Goal: Task Accomplishment & Management: Complete application form

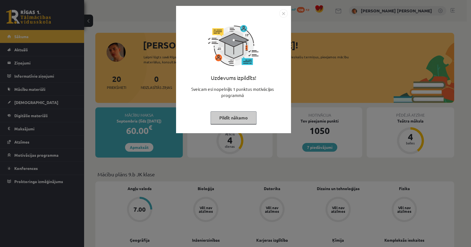
click at [286, 13] on img "Close" at bounding box center [283, 13] width 8 height 8
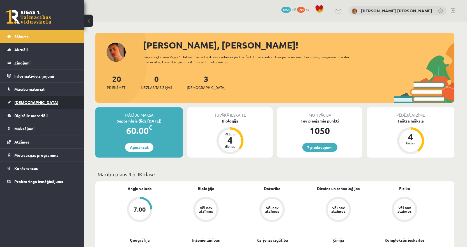
click at [48, 104] on link "[DEMOGRAPHIC_DATA]" at bounding box center [42, 102] width 70 height 13
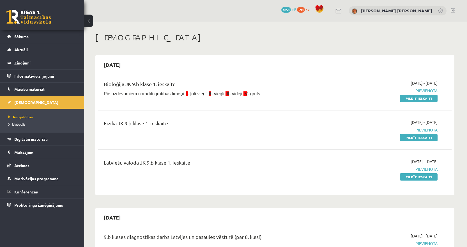
drag, startPoint x: 421, startPoint y: 97, endPoint x: 262, endPoint y: 18, distance: 177.7
click at [421, 97] on link "Pildīt ieskaiti" at bounding box center [419, 98] width 38 height 7
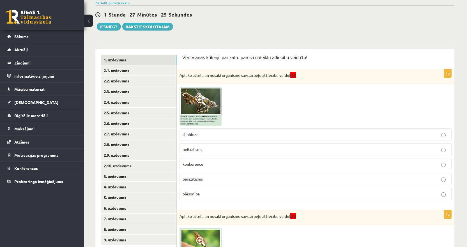
scroll to position [56, 0]
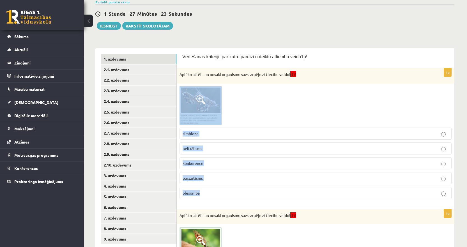
drag, startPoint x: 206, startPoint y: 187, endPoint x: 185, endPoint y: 102, distance: 87.4
click at [185, 102] on div "1p Aplūko attēlu un nosaki organismu savstarpējo attiecību veidu! (I)! simbioze…" at bounding box center [316, 135] width 278 height 135
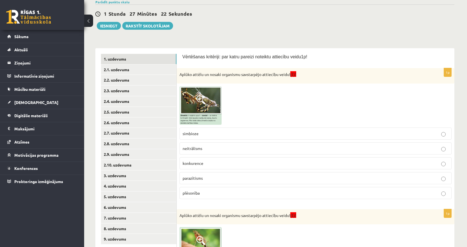
click at [257, 82] on div "Aplūko attēlu un nosaki organismu savstarpējo attiecību veidu! (I)!" at bounding box center [316, 75] width 278 height 15
click at [202, 102] on span at bounding box center [200, 99] width 9 height 9
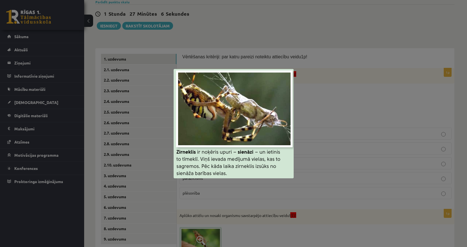
click at [325, 100] on div at bounding box center [233, 123] width 467 height 247
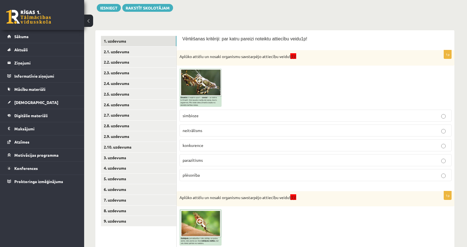
scroll to position [84, 0]
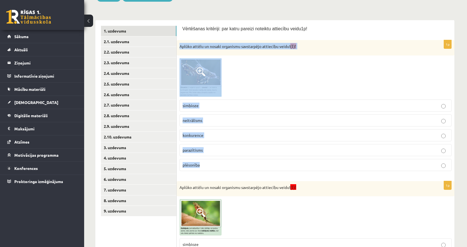
drag, startPoint x: 208, startPoint y: 165, endPoint x: 179, endPoint y: 47, distance: 121.2
click at [179, 47] on div "1p Aplūko attēlu un nosaki organismu savstarpējo attiecību veidu! (I)! simbioze…" at bounding box center [316, 107] width 278 height 135
copy div "Aplūko attēlu un nosaki organismu savstarpējo attiecību veidu! (I)! simbioze ne…"
click at [190, 166] on span "plēsonība" at bounding box center [191, 164] width 17 height 5
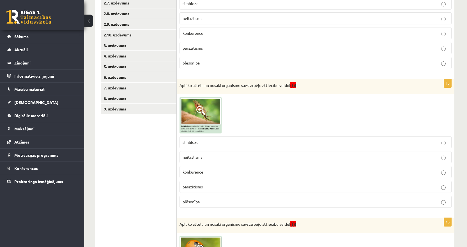
scroll to position [196, 0]
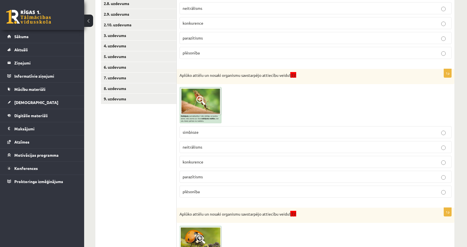
click at [191, 98] on img at bounding box center [200, 105] width 42 height 36
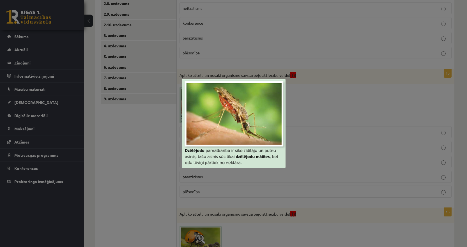
click at [316, 126] on div at bounding box center [233, 123] width 467 height 247
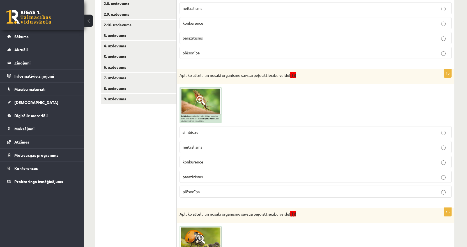
click at [201, 106] on img at bounding box center [200, 105] width 42 height 36
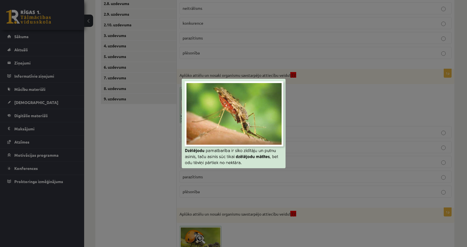
click at [311, 128] on div at bounding box center [233, 123] width 467 height 247
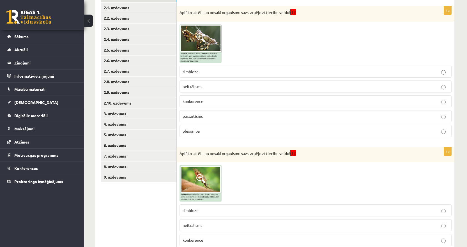
scroll to position [112, 0]
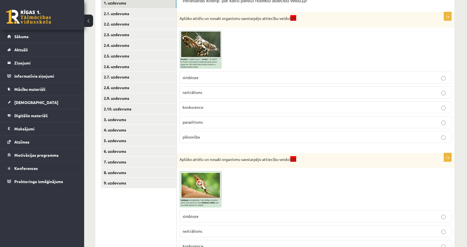
click at [202, 49] on img at bounding box center [200, 49] width 42 height 38
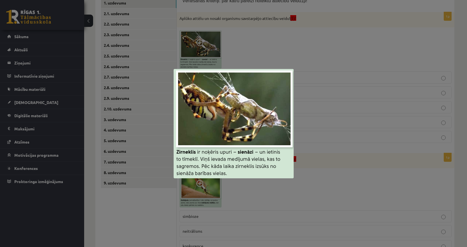
click at [297, 126] on div at bounding box center [233, 123] width 467 height 247
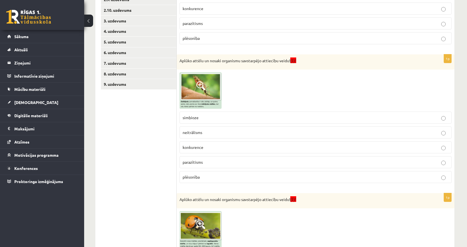
scroll to position [224, 0]
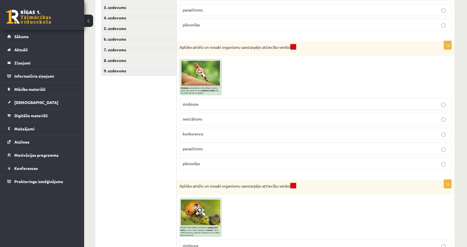
click at [205, 73] on img at bounding box center [200, 77] width 42 height 36
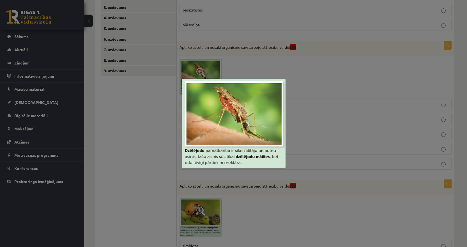
click at [326, 143] on div at bounding box center [233, 123] width 467 height 247
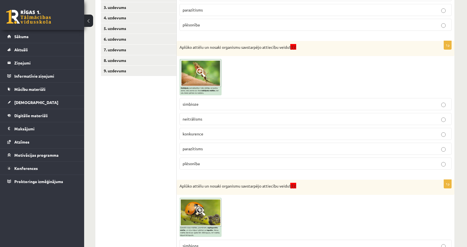
click at [199, 135] on span "konkurence" at bounding box center [193, 133] width 21 height 5
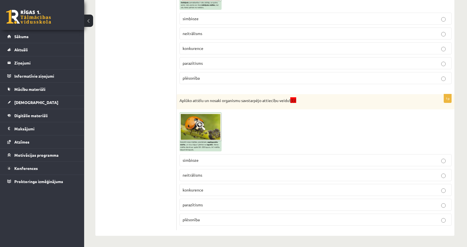
click at [204, 164] on label "simbioze" at bounding box center [315, 160] width 272 height 12
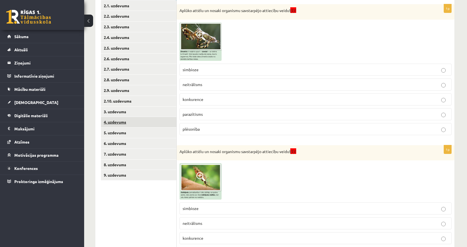
scroll to position [86, 0]
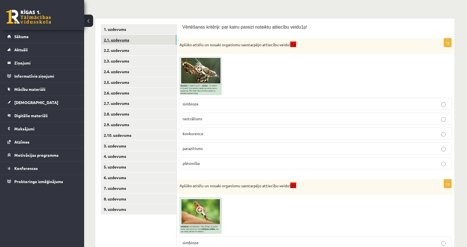
click at [120, 39] on link "2.1. uzdevums" at bounding box center [138, 40] width 75 height 10
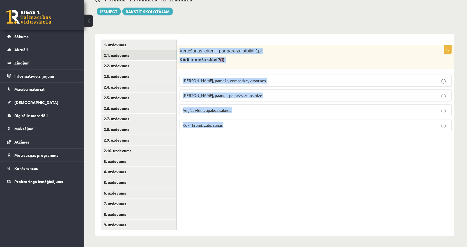
drag, startPoint x: 237, startPoint y: 123, endPoint x: 178, endPoint y: 47, distance: 96.1
click at [178, 47] on div "1p Vērtēšanas kritēriji: par pareizu atbildi 1p! Kādi ir meža stāvi? (I) [PERSO…" at bounding box center [316, 90] width 278 height 91
copy div "Vērtēšanas kritēriji: par pareizu atbildi 1p! Kādi ir meža stāvi? (I) [PERSON_N…"
click at [240, 172] on div "1p Vērtēšanas kritēriji: par pareizu atbildi 1p! Kādi ir meža stāvi? (I) [PERSO…" at bounding box center [316, 135] width 278 height 202
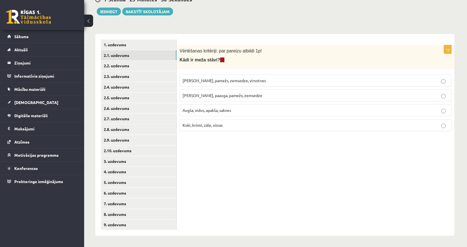
drag, startPoint x: 221, startPoint y: 96, endPoint x: 218, endPoint y: 92, distance: 5.6
click at [221, 96] on span "[PERSON_NAME], paauga, pamežs, zemsedze" at bounding box center [223, 95] width 80 height 5
click at [124, 67] on link "2.2. uzdevums" at bounding box center [138, 66] width 75 height 10
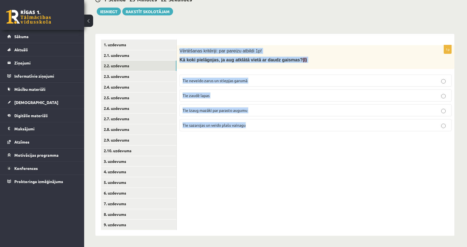
drag, startPoint x: 259, startPoint y: 125, endPoint x: 177, endPoint y: 45, distance: 114.2
click at [177, 45] on div "1p Vērtēšanas kritēriji: par pareizu atbildi 1p! Kā koki pielāgojas, ja aug atk…" at bounding box center [316, 135] width 278 height 202
copy div "Vērtēšanas kritēriji: par pareizu atbildi 1p! Kā koki pielāgojas, ja aug atklāt…"
click at [200, 125] on span "Tie sazarojas un veido plašu vainagu" at bounding box center [214, 125] width 63 height 5
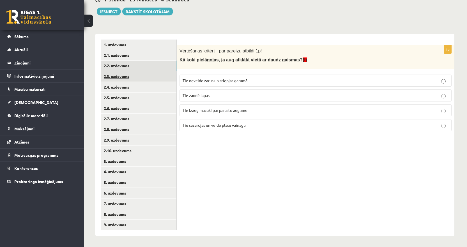
click at [120, 78] on link "2.3. uzdevums" at bounding box center [138, 76] width 75 height 10
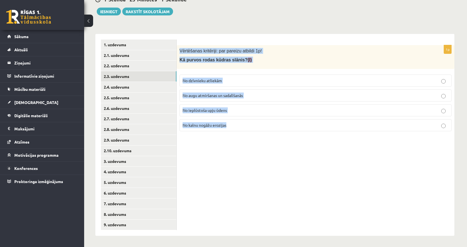
drag, startPoint x: 236, startPoint y: 129, endPoint x: 179, endPoint y: 53, distance: 95.3
click at [179, 53] on div "1p Vērtēšanas kritēriji: par pareizu atbildi 1p! Kā purvos rodas kūdras slānis?…" at bounding box center [316, 90] width 278 height 91
copy div "Vērtēšanas kritēriji: par pareizu atbildi 1p! Kā purvos rodas kūdras slānis? (I…"
click at [205, 96] on span "No augu atmiršanas un sadalīšanās" at bounding box center [213, 95] width 60 height 5
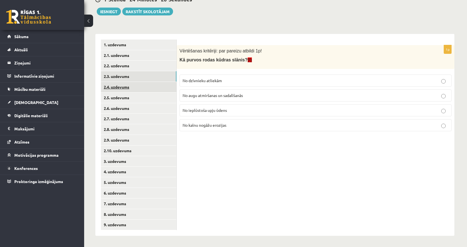
click at [114, 89] on link "2.4. uzdevums" at bounding box center [138, 87] width 75 height 10
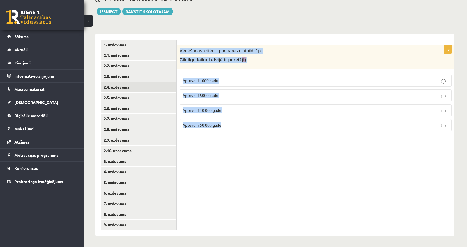
drag, startPoint x: 228, startPoint y: 128, endPoint x: 179, endPoint y: 51, distance: 90.5
click at [179, 51] on div "1p Vērtēšanas kritēriji: par pareizu atbildi 1p! Cik ilgu laiku Latvijā ir purv…" at bounding box center [316, 90] width 278 height 91
copy div "Vērtēšanas kritēriji: par pareizu atbildi 1p! Cik ilgu laiku Latvijā ir purvi? …"
click at [211, 107] on p "Aptuveni 10 000 gadu" at bounding box center [316, 110] width 266 height 6
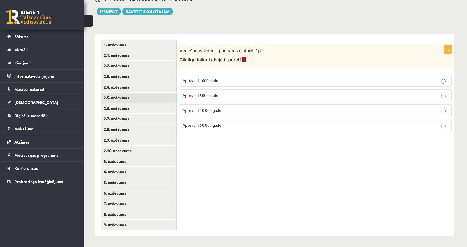
click at [121, 95] on link "2.5. uzdevums" at bounding box center [138, 98] width 75 height 10
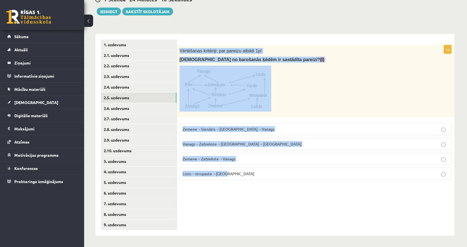
drag, startPoint x: 233, startPoint y: 176, endPoint x: 178, endPoint y: 49, distance: 137.5
click at [178, 49] on div "1p Vērtēšanas kritēriji: par pareizu atbildi 1p! Kura no barošanās ķēdēm ir sas…" at bounding box center [316, 114] width 278 height 139
copy div "Vērtēšanas kritēriji: par pareizu atbildi 1p! Kura no barošanās ķēdēm ir sastād…"
click at [206, 129] on span "Zemene→Sienāzis→[GEOGRAPHIC_DATA]→Vanags" at bounding box center [229, 128] width 92 height 5
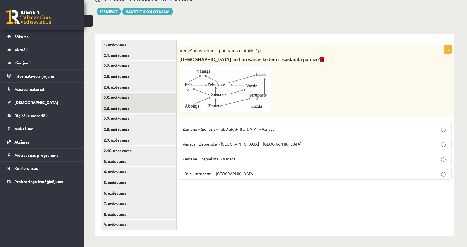
click at [135, 108] on link "2.6. uzdevums" at bounding box center [138, 108] width 75 height 10
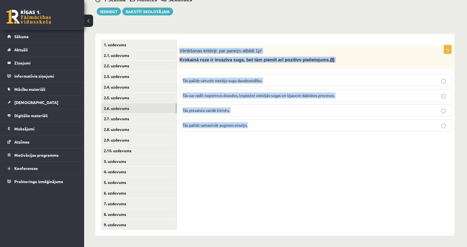
drag, startPoint x: 260, startPoint y: 129, endPoint x: 178, endPoint y: 53, distance: 111.9
click at [178, 53] on div "1p Vērtēšanas kritēriji: par pareizu atbildi 1p! Krokainā roze ir invazīva suga…" at bounding box center [316, 90] width 278 height 91
copy div "Vērtēšanas kritēriji: par pareizu atbildi 1p! Krokainā roze ir invazīva suga, b…"
click at [230, 97] on span "Tās var radīt nopietnus draudus, izspiežot vietējās sugas un izjaucot dabiskos …" at bounding box center [259, 95] width 152 height 5
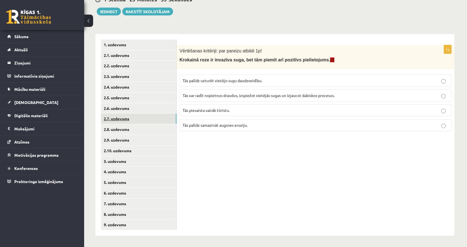
click at [139, 122] on link "2.7. uzdevums" at bounding box center [138, 119] width 75 height 10
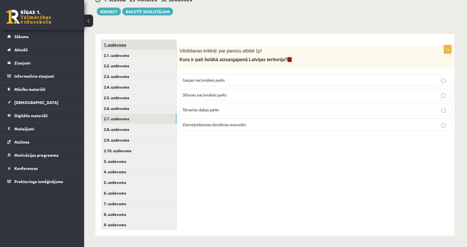
drag, startPoint x: 258, startPoint y: 125, endPoint x: 174, endPoint y: 47, distance: 114.4
click at [175, 46] on div "**********" at bounding box center [274, 135] width 359 height 202
click at [181, 49] on span "Vērtēšanas kritēriji: par pareizu atbildi 1p!" at bounding box center [220, 51] width 82 height 5
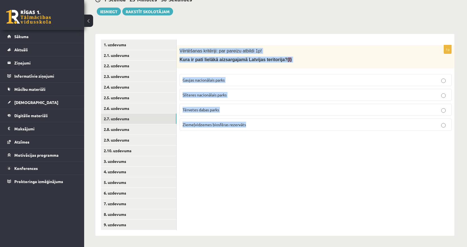
drag, startPoint x: 180, startPoint y: 47, endPoint x: 258, endPoint y: 127, distance: 112.0
click at [257, 128] on div "1p Vērtēšanas kritēriji: par pareizu atbildi 1p! Kura ir pati lielākā aizsargaj…" at bounding box center [316, 90] width 278 height 90
copy div "Vērtēšanas kritēriji: par pareizu atbildi 1p! Kura ir pati lielākā aizsargajamā…"
click at [202, 127] on p "Ziemeļvidzemes biosfēras rezervāts" at bounding box center [316, 125] width 266 height 6
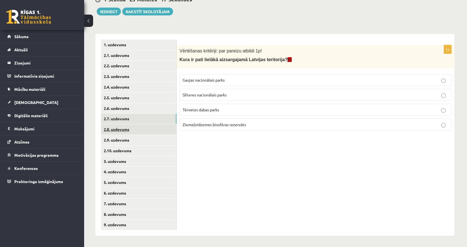
click at [146, 129] on link "2.8. uzdevums" at bounding box center [138, 129] width 75 height 10
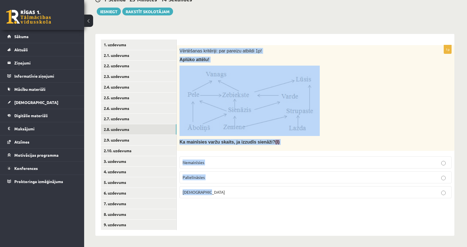
drag, startPoint x: 220, startPoint y: 193, endPoint x: 180, endPoint y: 49, distance: 149.8
click at [180, 49] on div "1p Vērtēšanas kritēriji: par pareizu atbildi 1p! Aplūko attēlu! Ka mainīsies va…" at bounding box center [316, 124] width 278 height 158
copy div "Vērtēšanas kritēriji: par pareizu atbildi 1p! Aplūko attēlu! Ka mainīsies varžu…"
click at [205, 177] on p "Palielināsies" at bounding box center [316, 177] width 266 height 6
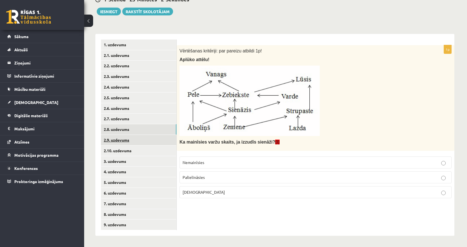
click at [142, 142] on link "2.9. uzdevums" at bounding box center [138, 140] width 75 height 10
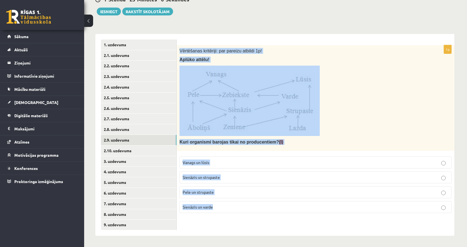
drag, startPoint x: 221, startPoint y: 207, endPoint x: 179, endPoint y: 50, distance: 162.7
click at [179, 50] on div "1p Vērtēšanas kritēriji: par pareizu atbildi 1p! Aplūko attēlu! Kuri organismi …" at bounding box center [316, 131] width 278 height 172
copy div "Vērtēšanas kritēriji: par pareizu atbildi 1p! Aplūko attēlu! Kuri organismi bar…"
click at [207, 210] on p "Sienāzis un varde" at bounding box center [316, 207] width 266 height 6
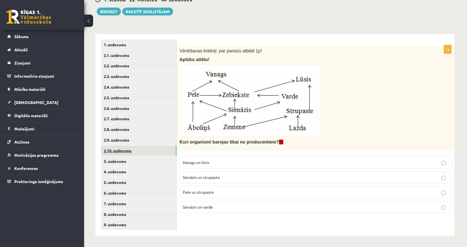
click at [138, 153] on link "2.10. uzdevums" at bounding box center [138, 151] width 75 height 10
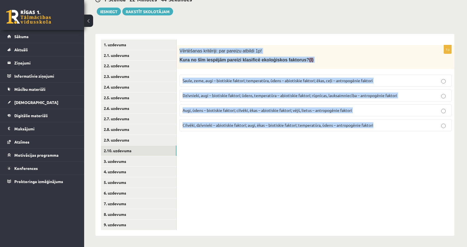
drag, startPoint x: 386, startPoint y: 125, endPoint x: 178, endPoint y: 29, distance: 228.8
click at [178, 29] on div "**********" at bounding box center [274, 131] width 359 height 207
click at [206, 97] on span "Dzīvnieki, augi – biotiskie faktori; ūdens, temperatūra – abiotiskie faktori; r…" at bounding box center [290, 95] width 214 height 5
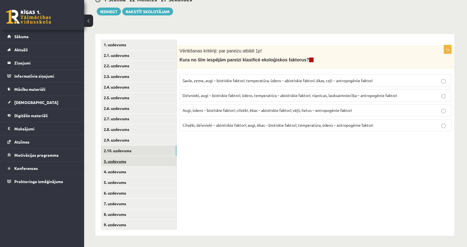
click at [125, 158] on link "3. uzdevums" at bounding box center [138, 161] width 75 height 10
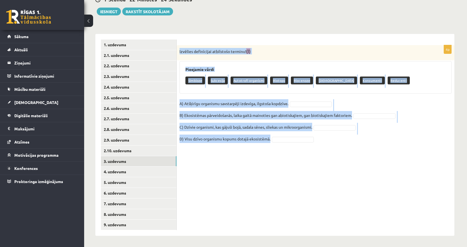
drag, startPoint x: 391, startPoint y: 144, endPoint x: 177, endPoint y: 54, distance: 231.0
click at [177, 54] on div "4p Izvēlies definīcijai atbilstošo terminu! (I) Pieejamie vārdi Simbioze Sukces…" at bounding box center [316, 97] width 278 height 104
click at [218, 92] on div "Pieejamie vārdi Simbioze Sukcesija Autotrofi organismi Biotops Biocenoze Neitrā…" at bounding box center [315, 77] width 272 height 33
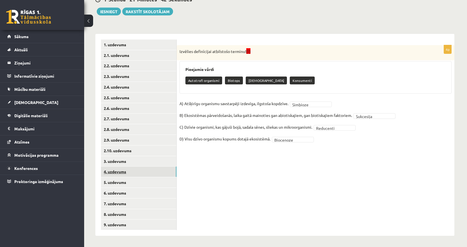
click at [137, 170] on link "4. uzdevums" at bounding box center [138, 172] width 75 height 10
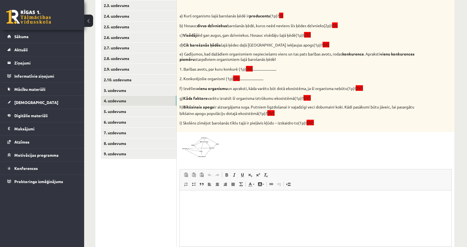
scroll to position [85, 0]
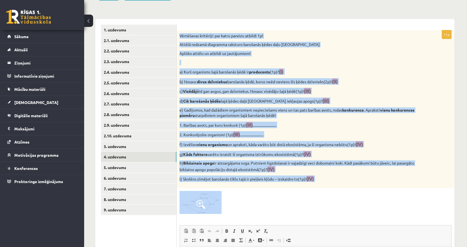
drag, startPoint x: 256, startPoint y: 208, endPoint x: 181, endPoint y: 29, distance: 193.8
click at [181, 29] on div "11p Vērtēšanas kritēriji: par katru pareizu atbildi 1p! Attēlā redzamā diagramm…" at bounding box center [316, 183] width 278 height 328
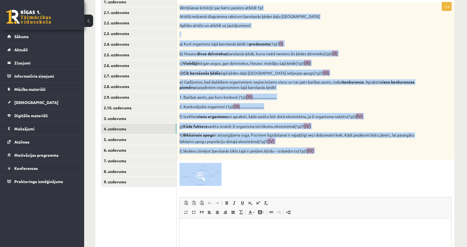
click at [204, 176] on span at bounding box center [200, 176] width 9 height 9
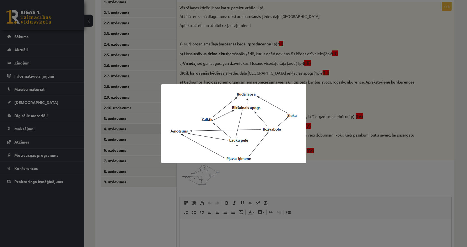
click at [280, 174] on div at bounding box center [233, 123] width 467 height 247
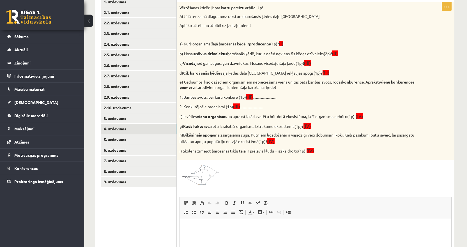
click at [232, 235] on html at bounding box center [315, 226] width 271 height 17
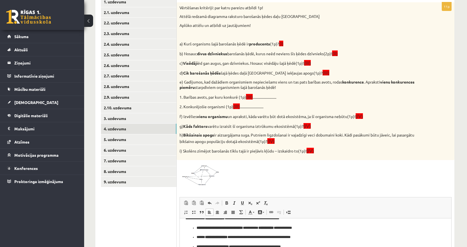
scroll to position [141, 0]
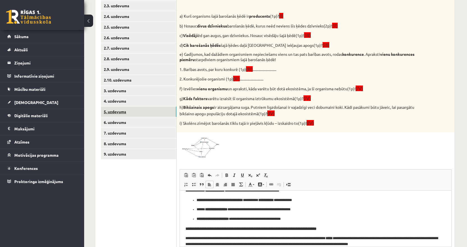
click at [122, 113] on link "5. uzdevums" at bounding box center [138, 112] width 75 height 10
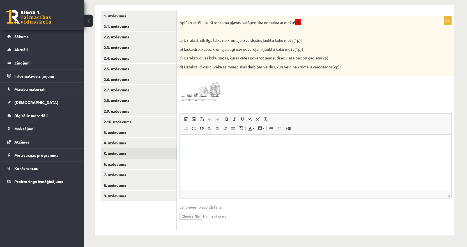
scroll to position [0, 0]
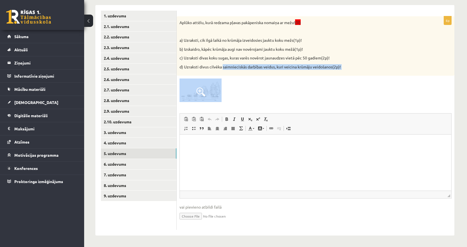
drag, startPoint x: 243, startPoint y: 86, endPoint x: 225, endPoint y: 70, distance: 23.7
click at [224, 71] on div "6p Aplūko attēlu, kurā redzama pļavas pakāpeniska nomaiņa ar mežu! (II) a) Uzra…" at bounding box center [316, 123] width 278 height 214
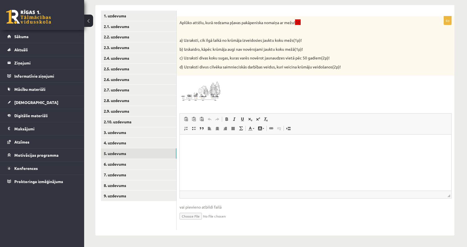
click at [236, 95] on div at bounding box center [315, 91] width 272 height 24
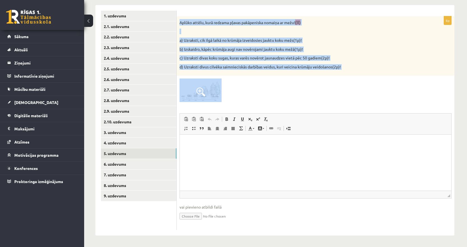
drag, startPoint x: 226, startPoint y: 105, endPoint x: 180, endPoint y: 22, distance: 95.1
click at [180, 22] on div "6p Aplūko attēlu, kurā redzama pļavas pakāpeniska nomaiņa ar mežu! (II) a) Uzra…" at bounding box center [316, 123] width 278 height 214
click at [202, 88] on span at bounding box center [200, 91] width 9 height 9
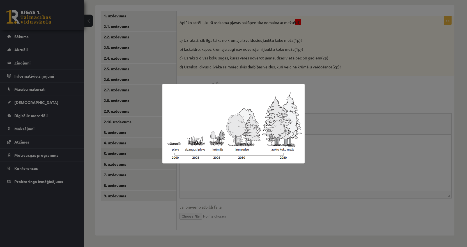
click at [332, 103] on div at bounding box center [233, 123] width 467 height 247
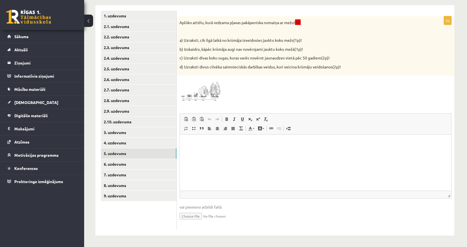
click at [214, 86] on img at bounding box center [200, 91] width 42 height 24
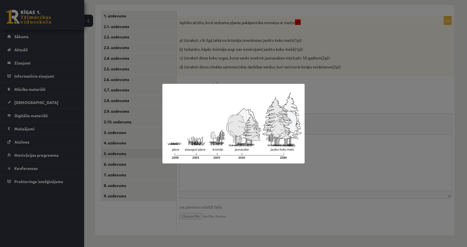
click at [333, 116] on div at bounding box center [233, 123] width 467 height 247
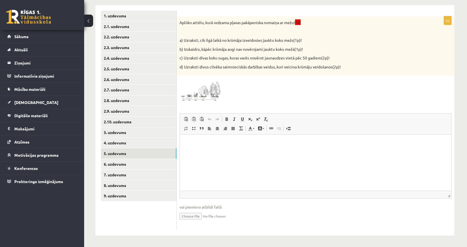
click at [226, 152] on html at bounding box center [315, 143] width 271 height 17
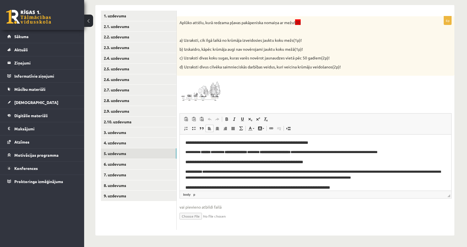
scroll to position [74, 0]
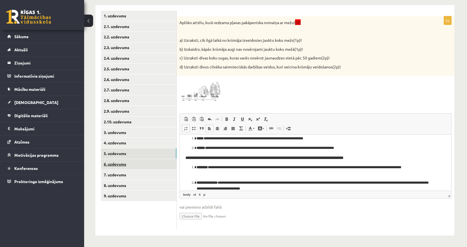
click at [132, 163] on link "6. uzdevums" at bounding box center [138, 164] width 75 height 10
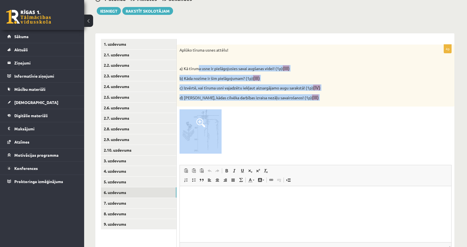
scroll to position [0, 0]
drag, startPoint x: 253, startPoint y: 156, endPoint x: 179, endPoint y: 50, distance: 129.5
click at [179, 50] on div "4p Aplūko tīruma usnes attēlu! a) Kā tīruma usne ir pielāgojusies savai augšana…" at bounding box center [316, 163] width 278 height 237
drag, startPoint x: 238, startPoint y: 148, endPoint x: 212, endPoint y: 139, distance: 27.6
click at [238, 148] on div at bounding box center [315, 131] width 272 height 44
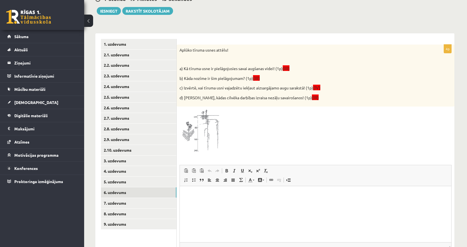
click at [209, 138] on img at bounding box center [200, 131] width 42 height 44
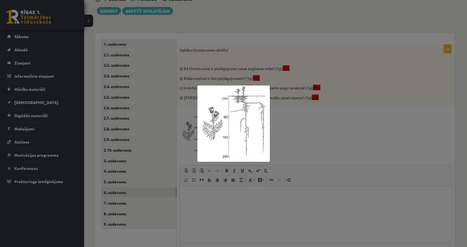
click at [308, 133] on div at bounding box center [233, 123] width 467 height 247
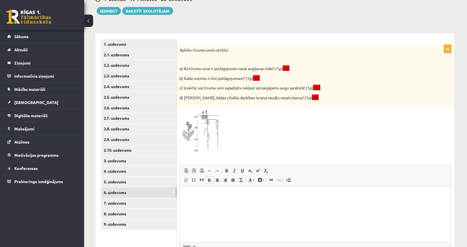
click at [231, 203] on html at bounding box center [315, 194] width 271 height 17
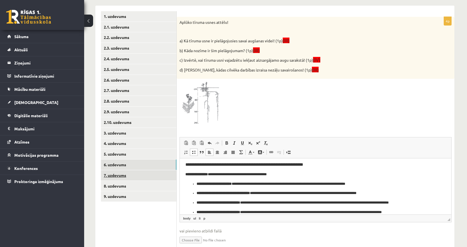
scroll to position [99, 0]
click at [136, 178] on link "7. uzdevums" at bounding box center [138, 175] width 75 height 10
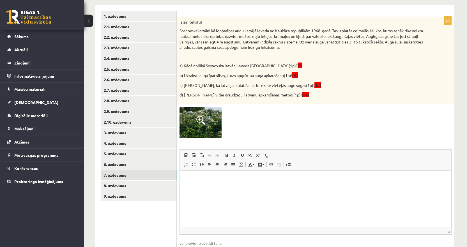
scroll to position [0, 0]
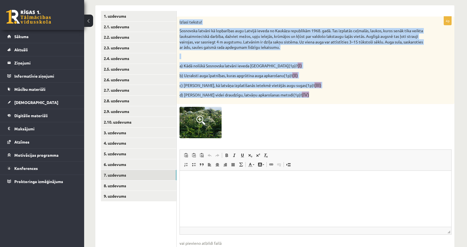
drag, startPoint x: 299, startPoint y: 96, endPoint x: 179, endPoint y: 22, distance: 140.8
click at [179, 22] on div "Izlasi tekstu! Sosnovska latvāni kā lopbarības augu Latvijā ieveda no Kaukāza r…" at bounding box center [316, 60] width 278 height 87
click at [226, 56] on p at bounding box center [301, 57] width 244 height 6
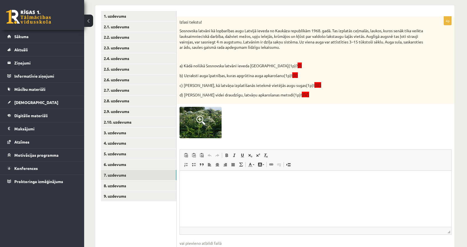
click at [216, 116] on img at bounding box center [200, 122] width 42 height 31
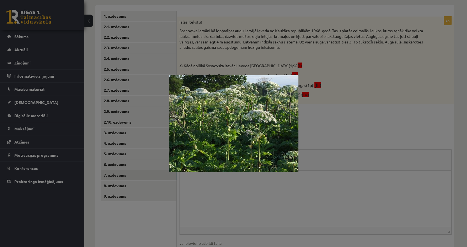
click at [336, 136] on div at bounding box center [233, 123] width 467 height 247
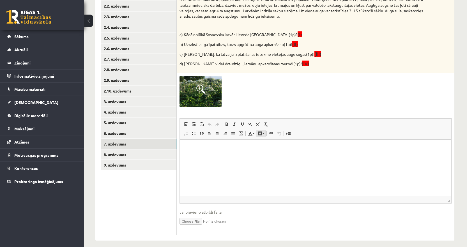
scroll to position [135, 0]
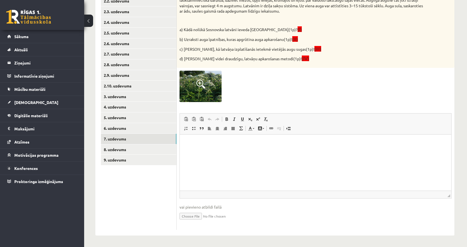
click at [237, 152] on html at bounding box center [315, 143] width 271 height 17
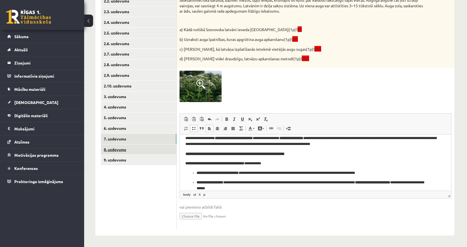
click at [121, 151] on link "8. uzdevums" at bounding box center [138, 149] width 75 height 10
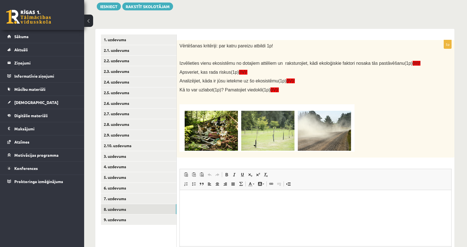
scroll to position [0, 0]
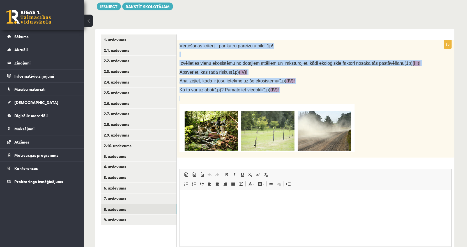
drag, startPoint x: 371, startPoint y: 156, endPoint x: 180, endPoint y: 46, distance: 221.0
click at [180, 46] on div "Vērtēšanas kritēriji: par katru pareizu atbildi 1p! Izvēlieties vienu ekosistēm…" at bounding box center [316, 98] width 278 height 117
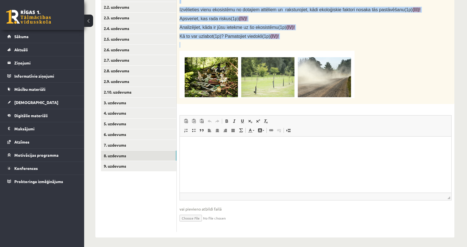
scroll to position [131, 0]
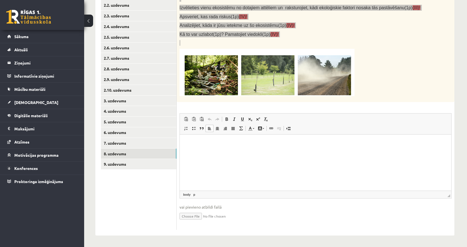
click at [236, 151] on html at bounding box center [315, 142] width 271 height 17
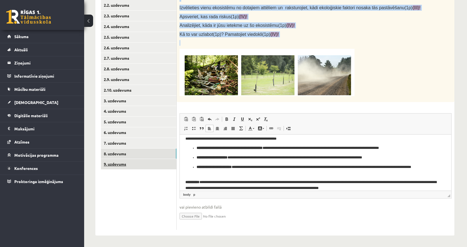
click at [148, 167] on link "9. uzdevums" at bounding box center [138, 164] width 75 height 10
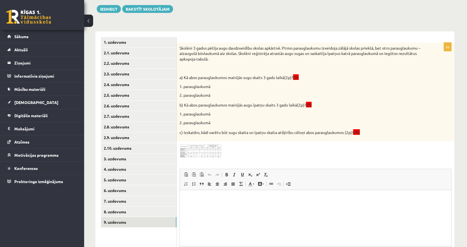
scroll to position [73, 0]
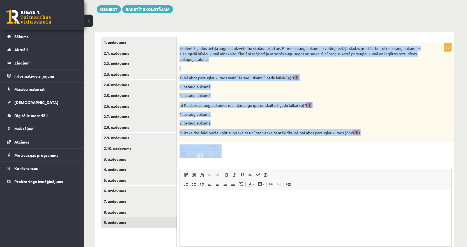
drag, startPoint x: 252, startPoint y: 167, endPoint x: 179, endPoint y: 49, distance: 138.0
click at [179, 49] on div "6p Skolēni 3 gadus pētīja augu daudzveidību skolas apkārtnē. Pirmo parauglaukum…" at bounding box center [316, 164] width 278 height 243
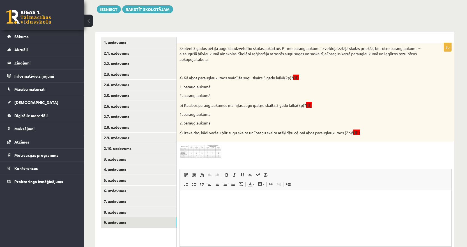
click at [230, 207] on html at bounding box center [315, 198] width 271 height 17
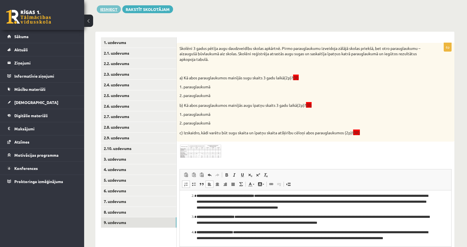
click at [111, 10] on button "Iesniegt" at bounding box center [109, 9] width 24 height 8
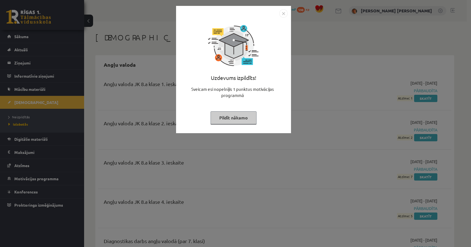
click at [283, 16] on img "Close" at bounding box center [283, 13] width 8 height 8
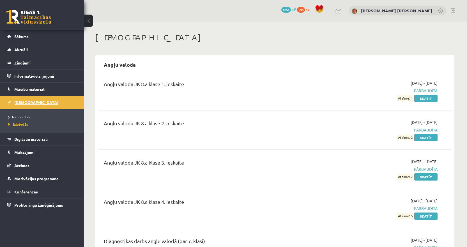
click at [24, 104] on span "[DEMOGRAPHIC_DATA]" at bounding box center [36, 102] width 44 height 5
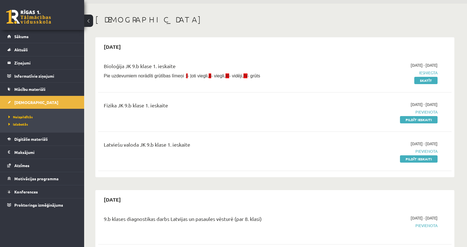
scroll to position [28, 0]
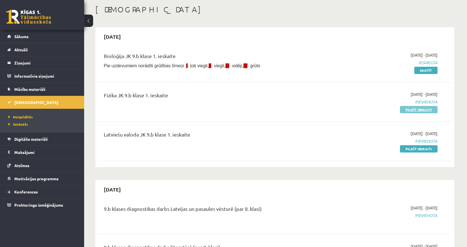
click at [416, 109] on link "Pildīt ieskaiti" at bounding box center [419, 109] width 38 height 7
click at [417, 147] on link "Pildīt ieskaiti" at bounding box center [419, 148] width 38 height 7
